Goal: Task Accomplishment & Management: Use online tool/utility

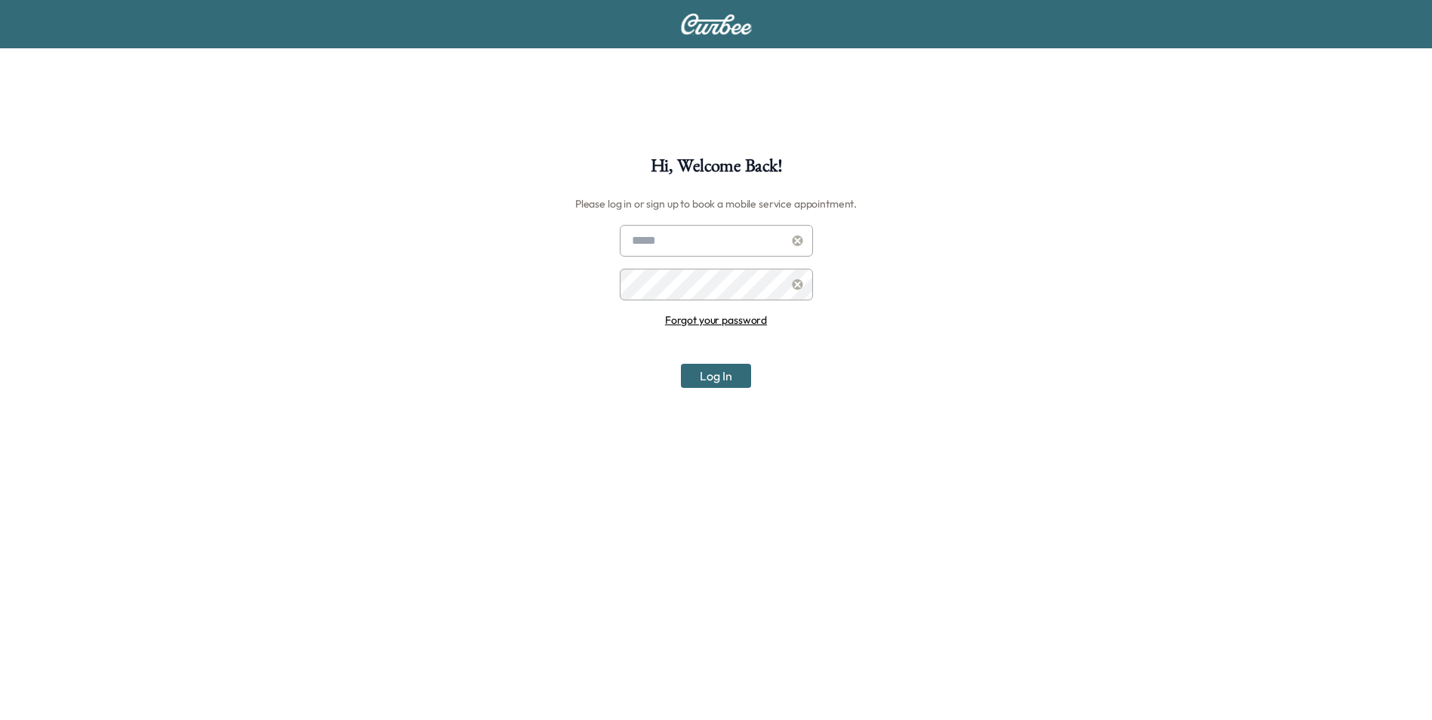
click at [734, 243] on input "text" at bounding box center [716, 241] width 193 height 32
type input "**********"
click at [710, 387] on button "Log In" at bounding box center [716, 376] width 70 height 24
click at [719, 379] on button "Log In" at bounding box center [716, 376] width 70 height 24
